Goal: Submit feedback/report problem

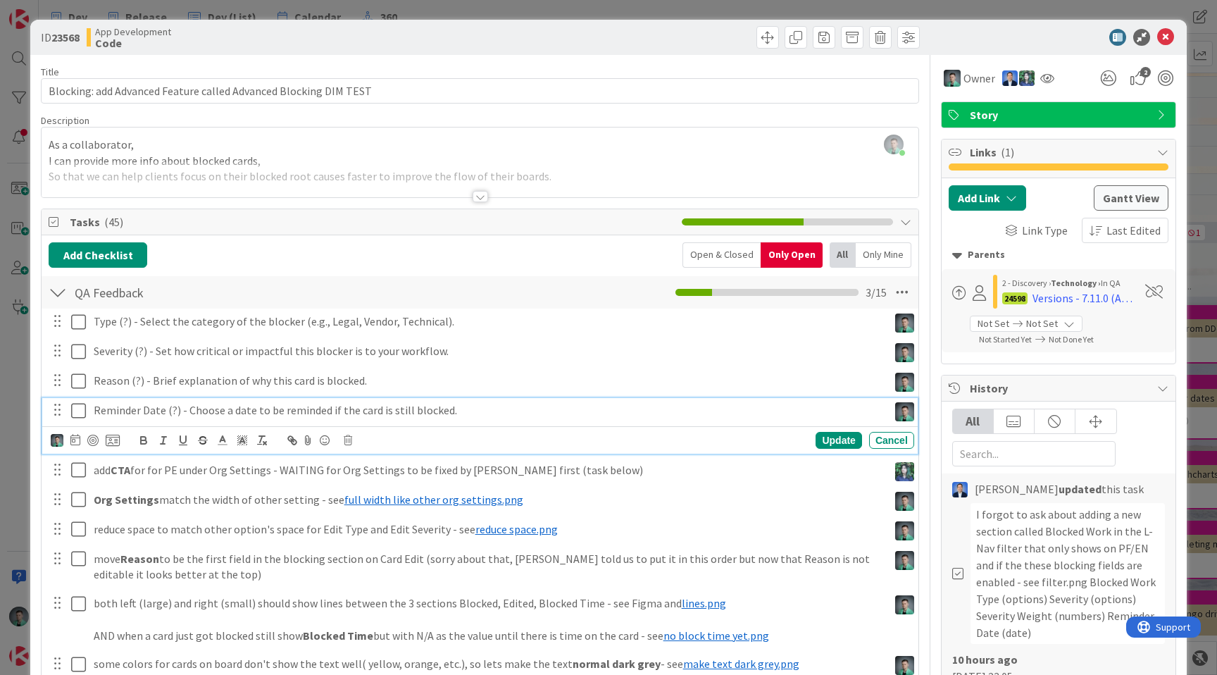
scroll to position [0, 1371]
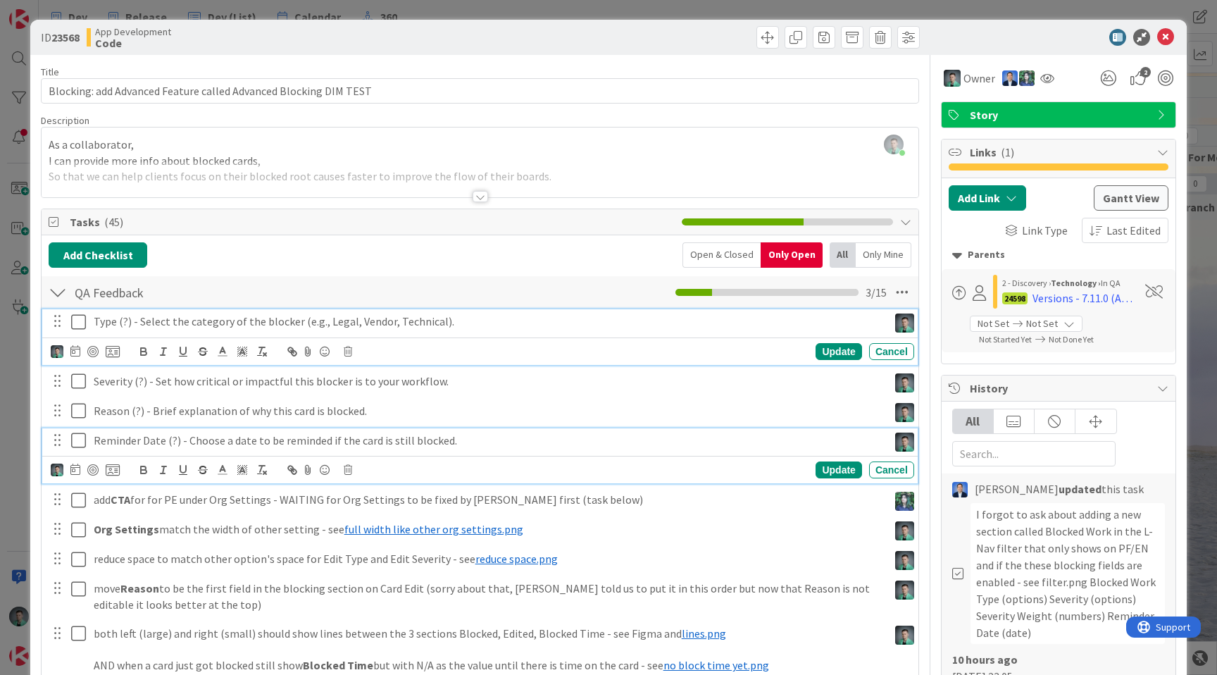
click at [77, 320] on icon at bounding box center [78, 322] width 15 height 17
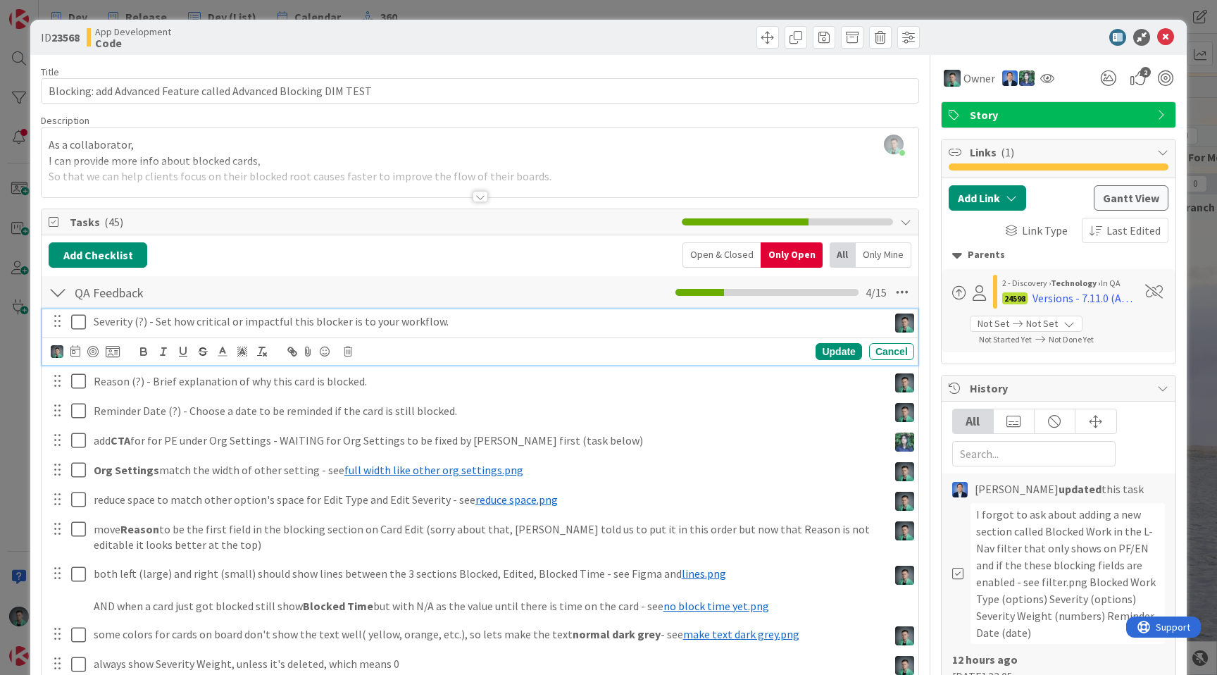
click at [77, 320] on icon at bounding box center [78, 322] width 15 height 17
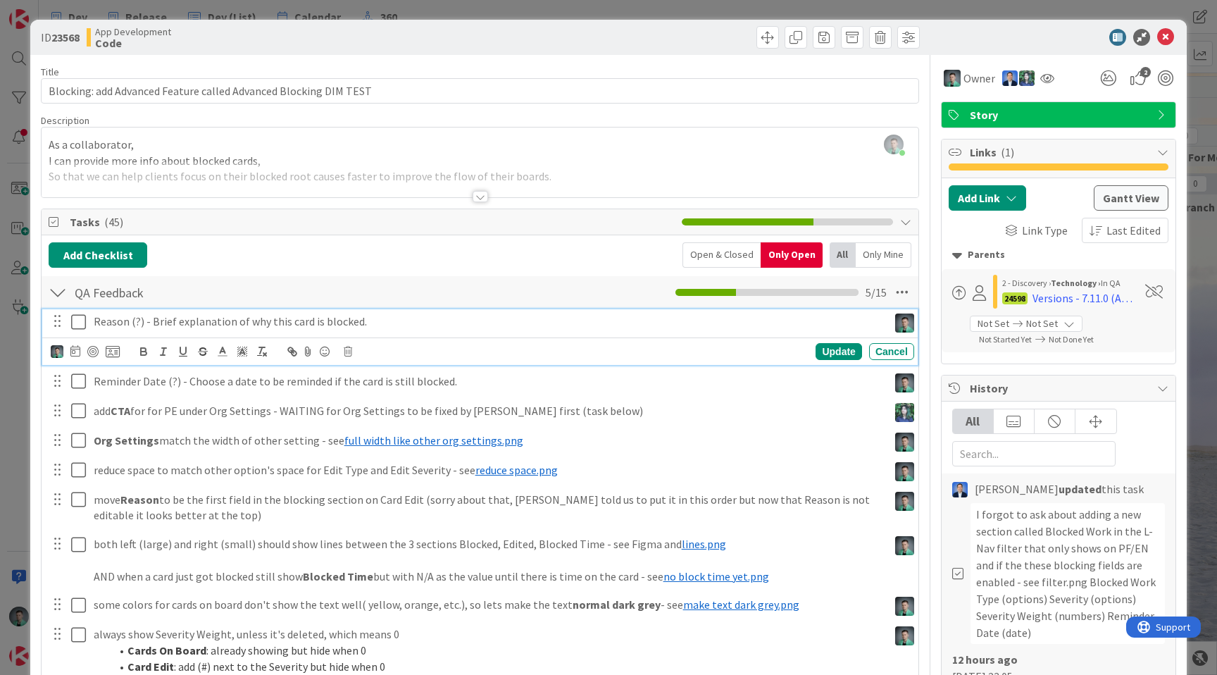
click at [77, 320] on icon at bounding box center [78, 322] width 15 height 17
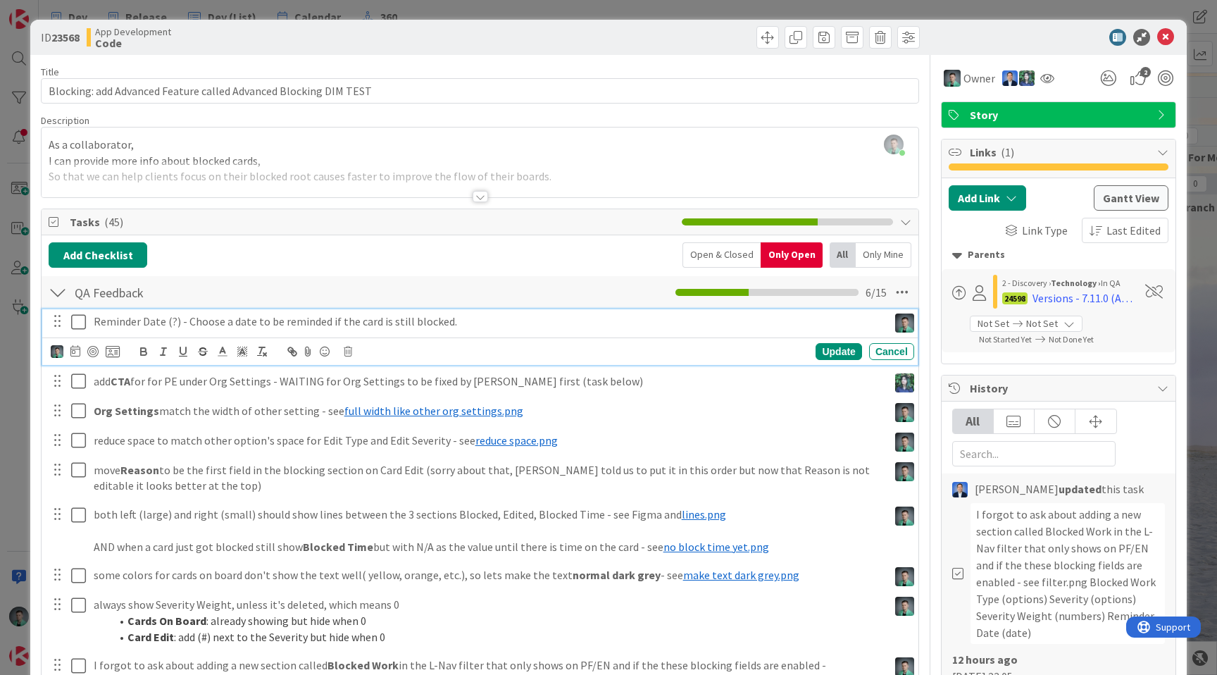
click at [77, 320] on icon at bounding box center [78, 322] width 15 height 17
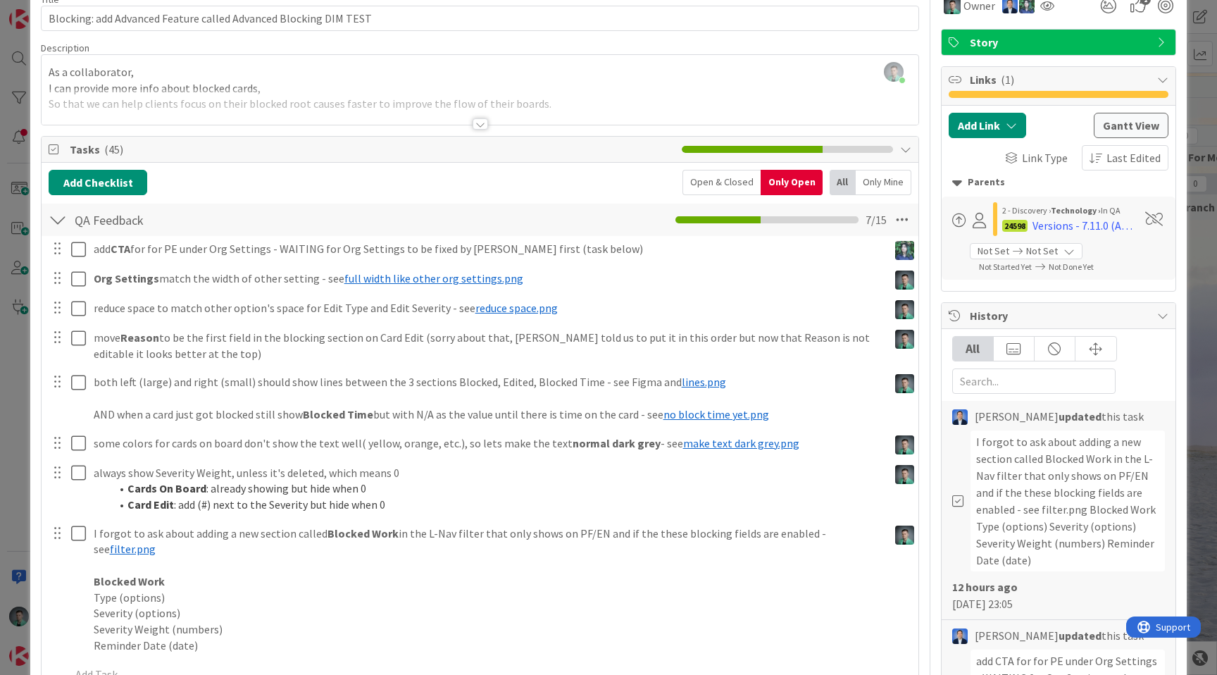
scroll to position [6, 0]
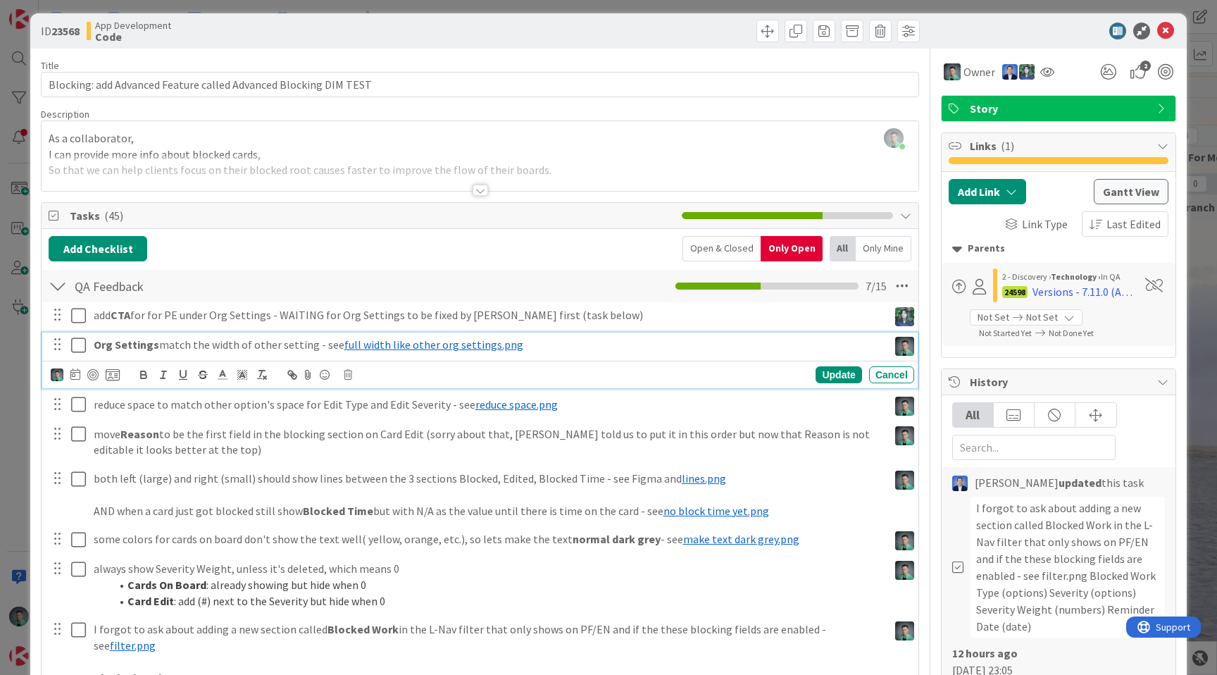
click at [178, 346] on p "Org Settings match the width of other setting - see ﻿ full width like other org…" at bounding box center [488, 345] width 789 height 16
click at [357, 340] on span "full width like other org settings.png" at bounding box center [434, 344] width 179 height 14
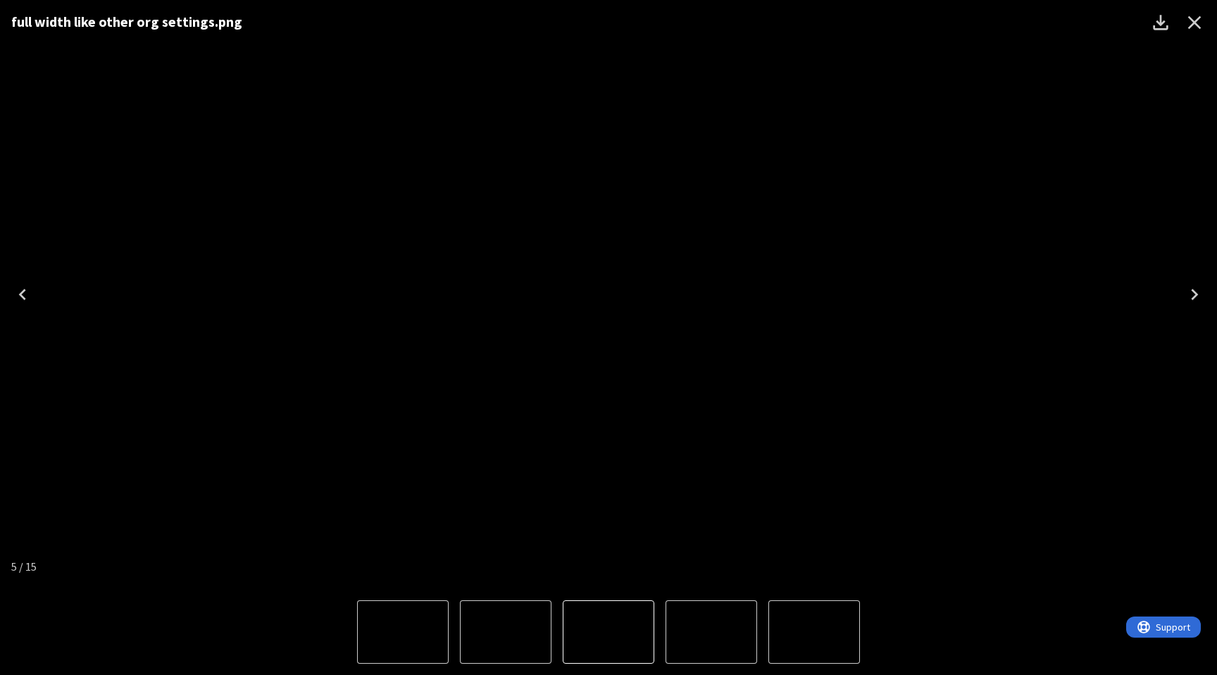
click at [1201, 26] on icon "Close" at bounding box center [1195, 22] width 23 height 23
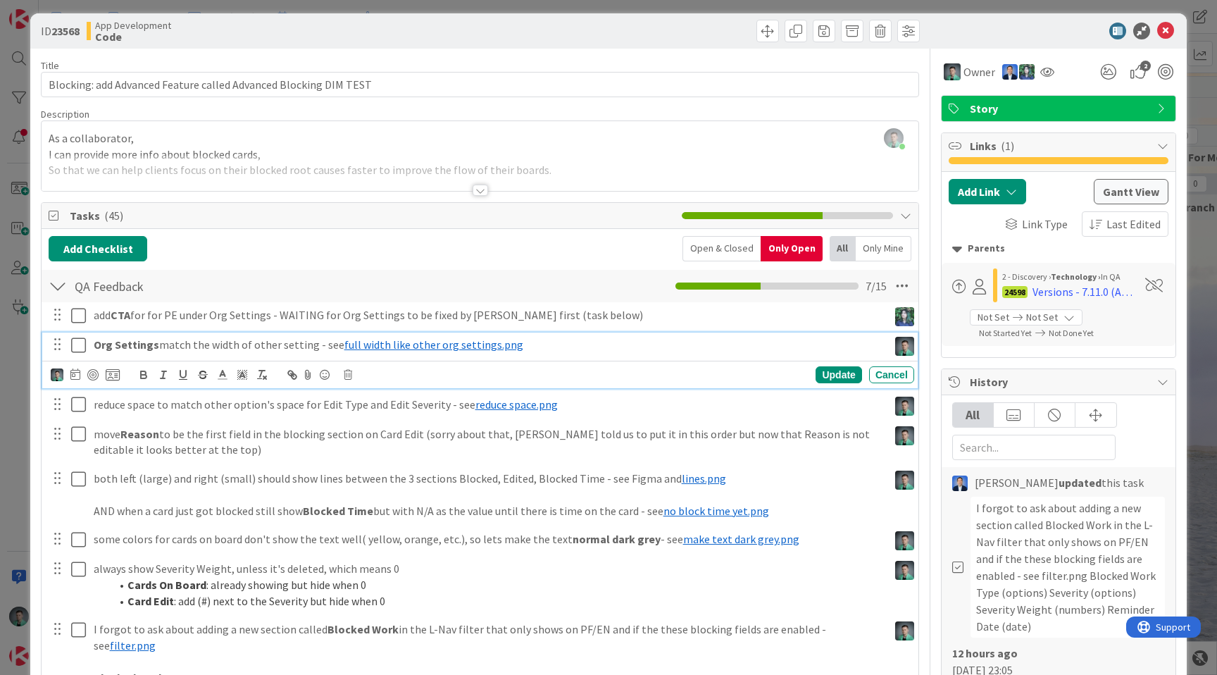
click at [81, 342] on icon at bounding box center [78, 345] width 15 height 17
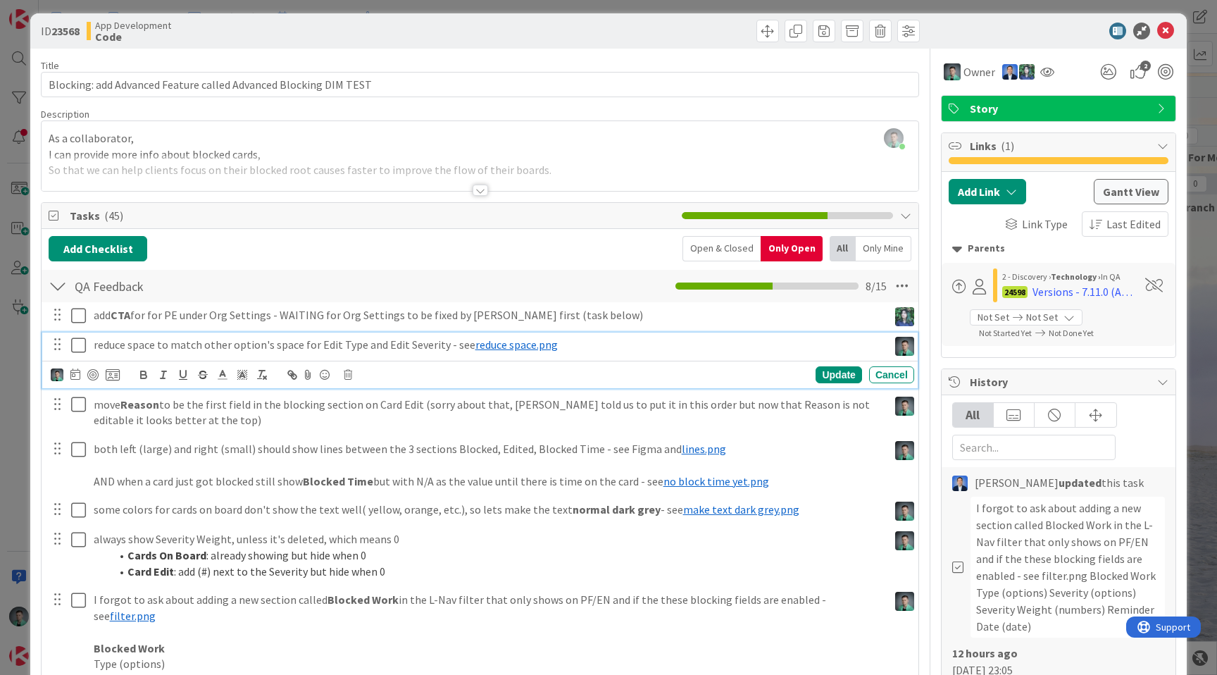
click at [518, 344] on span "reduce space.png" at bounding box center [517, 344] width 82 height 14
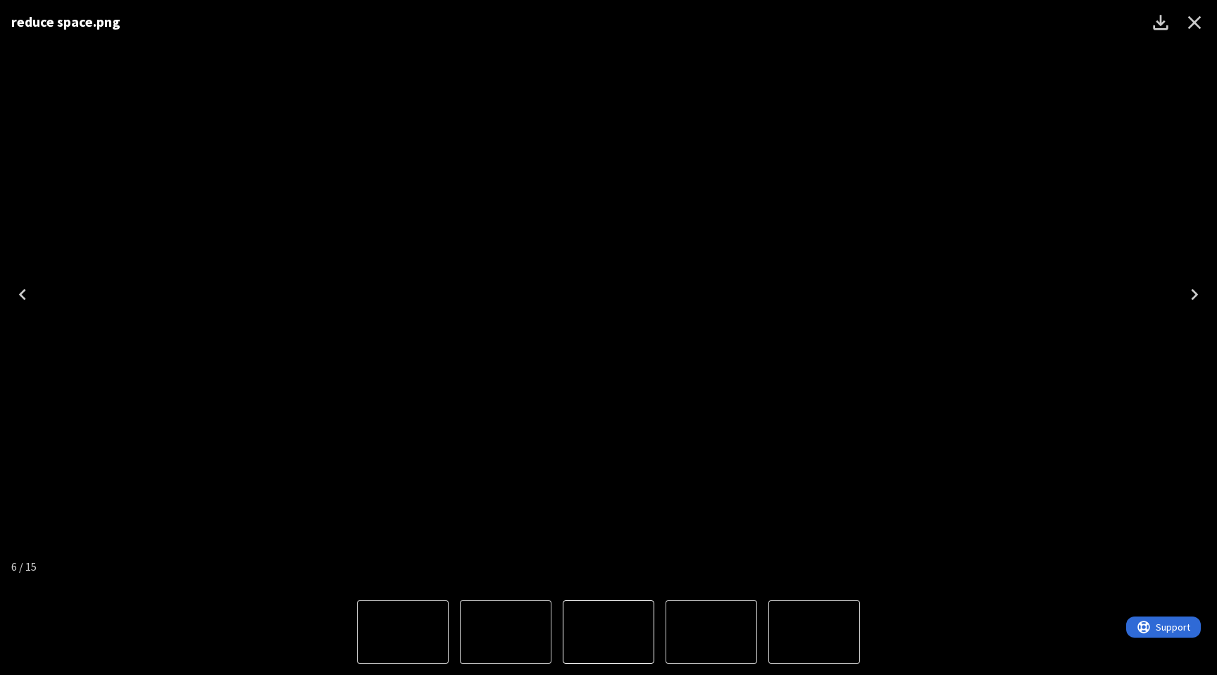
click at [1193, 23] on icon "Close" at bounding box center [1195, 22] width 13 height 13
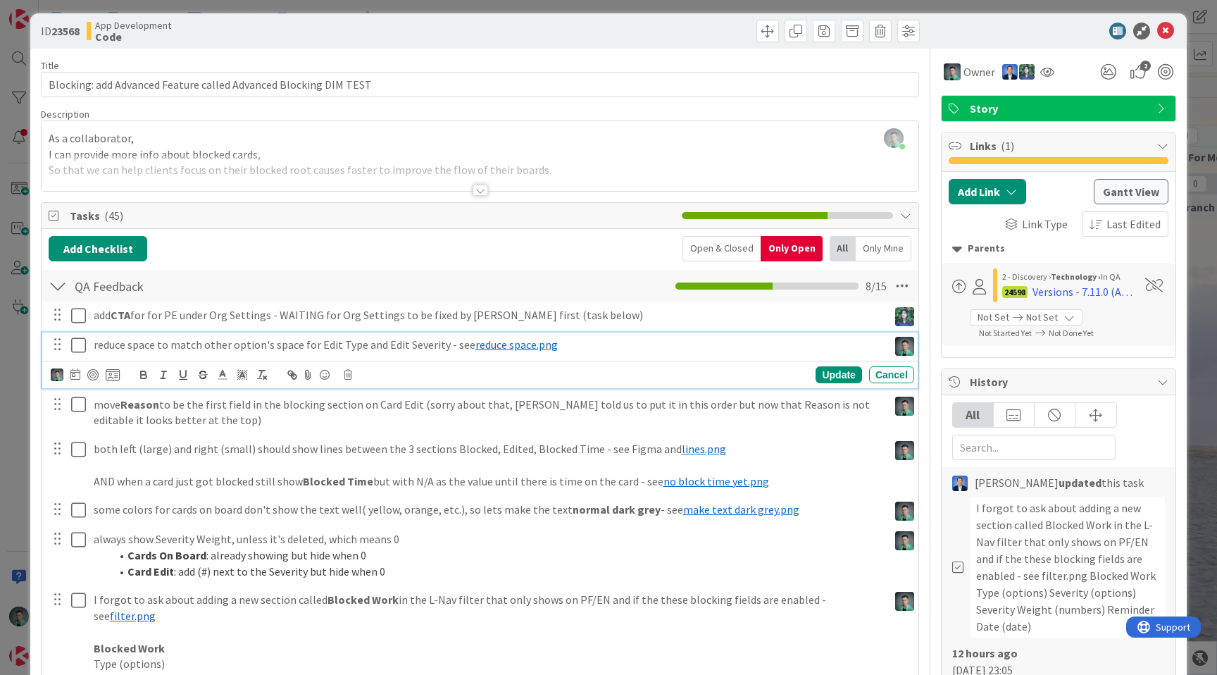
click at [79, 345] on icon at bounding box center [78, 345] width 15 height 17
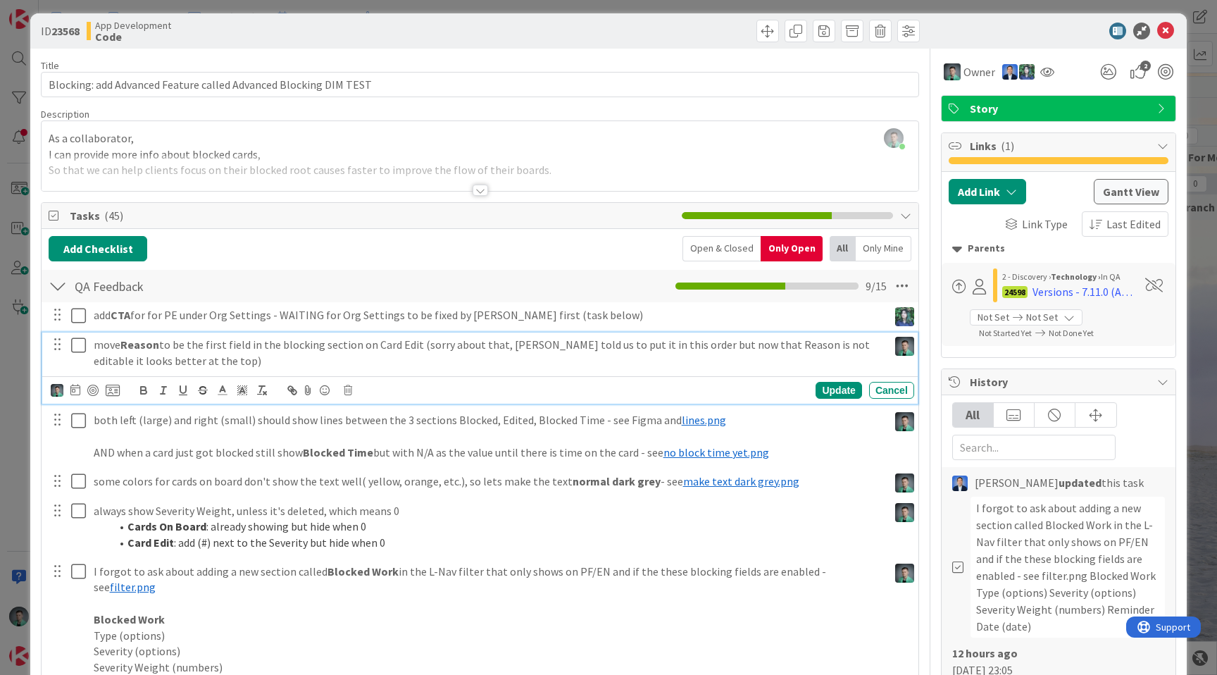
click at [76, 344] on icon at bounding box center [78, 345] width 15 height 17
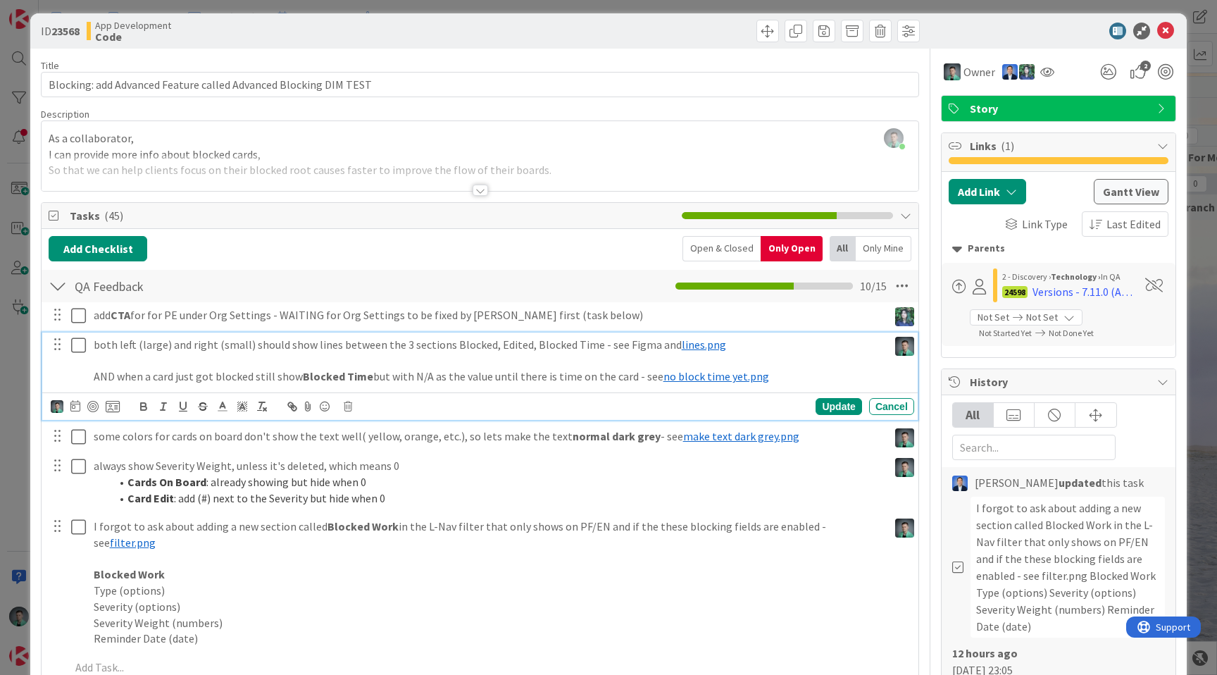
click at [688, 377] on span "no block time yet.png" at bounding box center [717, 376] width 106 height 14
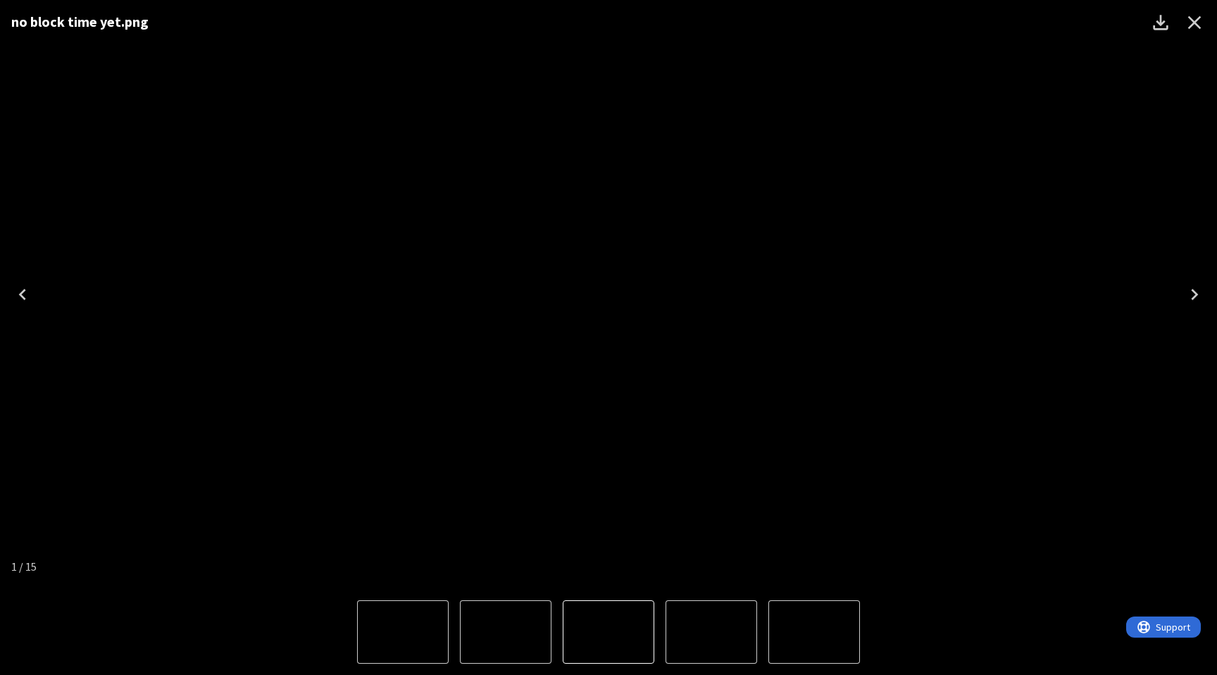
click at [1198, 25] on icon "Close" at bounding box center [1195, 22] width 13 height 13
